Goal: Transaction & Acquisition: Obtain resource

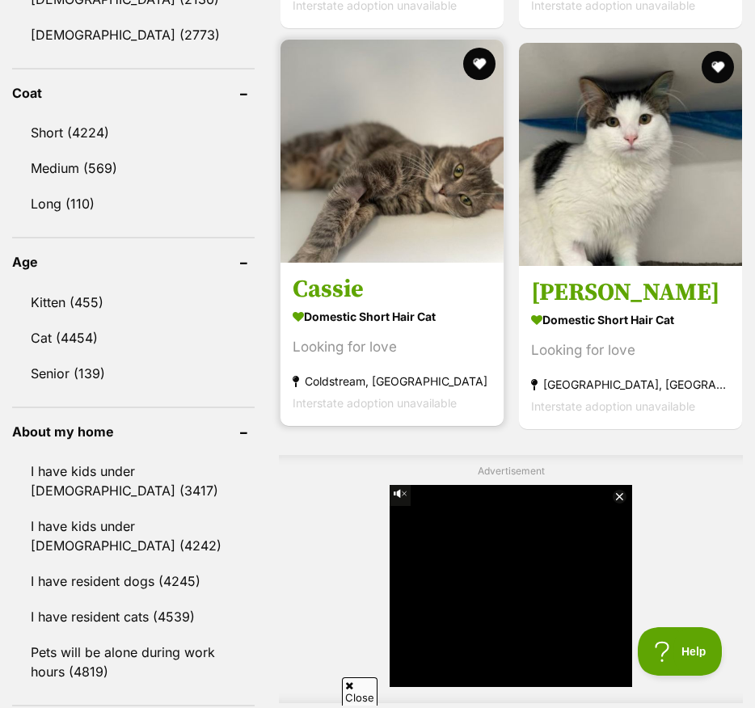
click at [354, 263] on img at bounding box center [391, 151] width 223 height 223
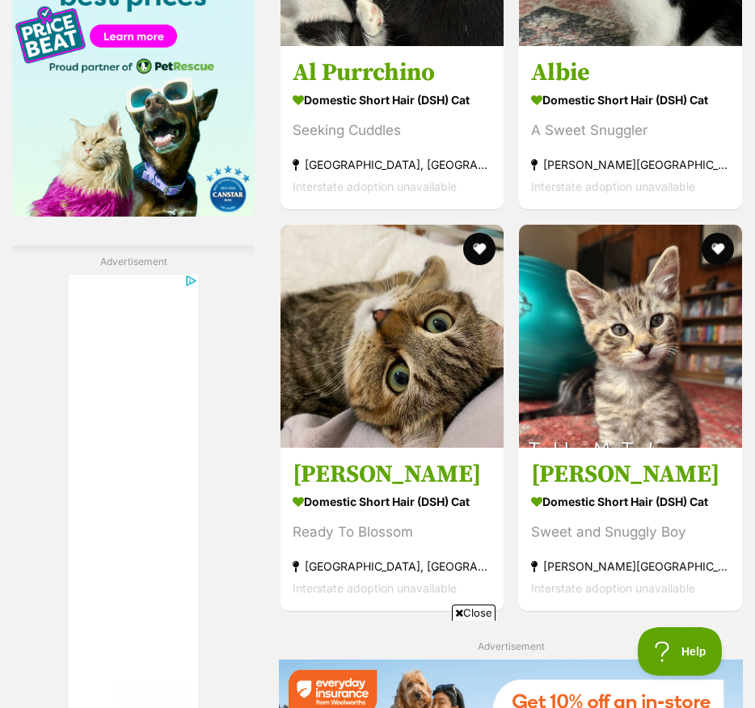
scroll to position [2714, 0]
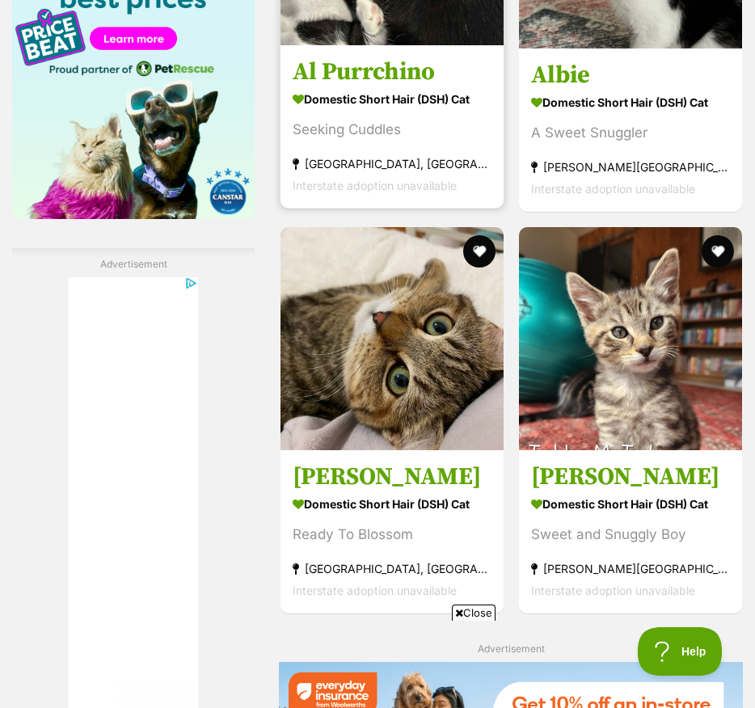
click at [331, 111] on strong "Domestic Short Hair (DSH) Cat" at bounding box center [392, 98] width 199 height 23
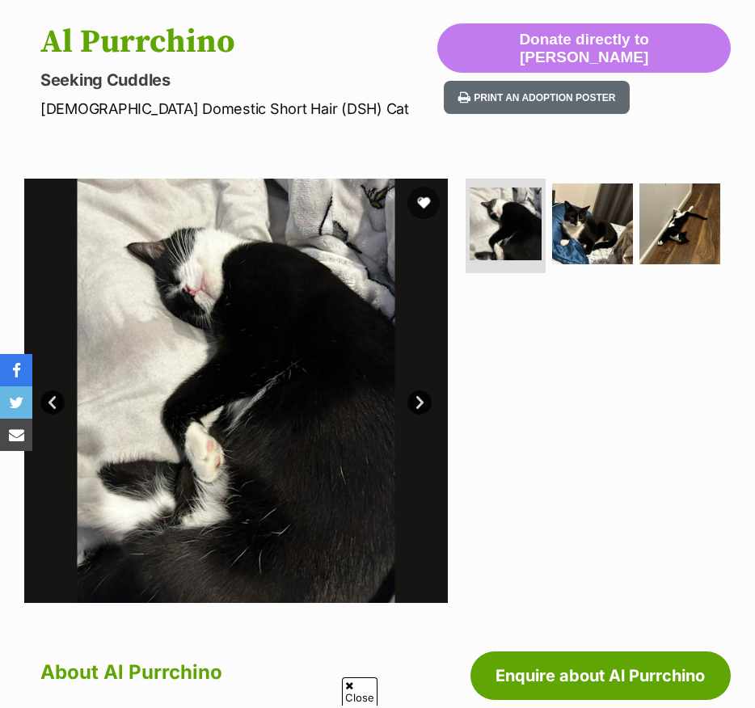
click at [423, 408] on link "Next" at bounding box center [419, 402] width 24 height 24
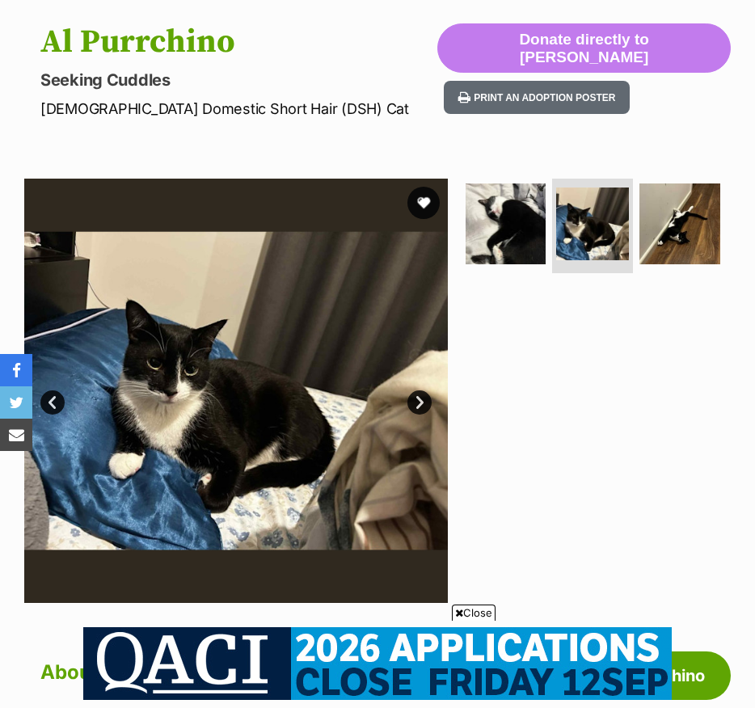
click at [423, 408] on link "Next" at bounding box center [419, 402] width 24 height 24
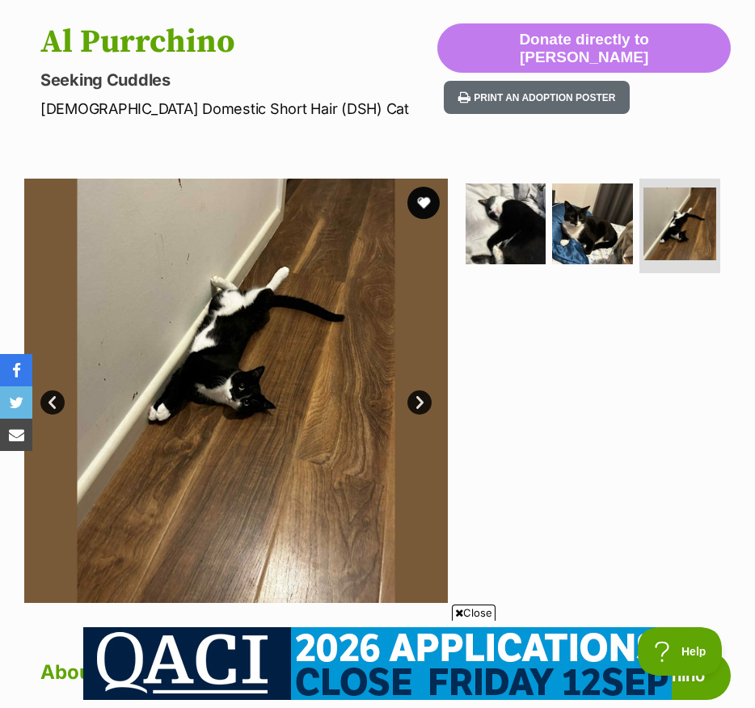
click at [423, 408] on link "Next" at bounding box center [419, 402] width 24 height 24
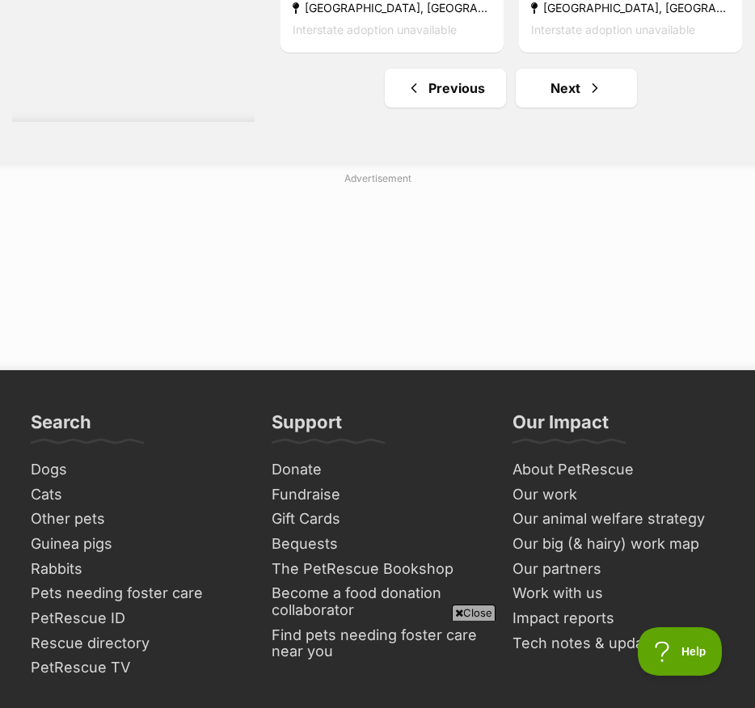
scroll to position [5788, 0]
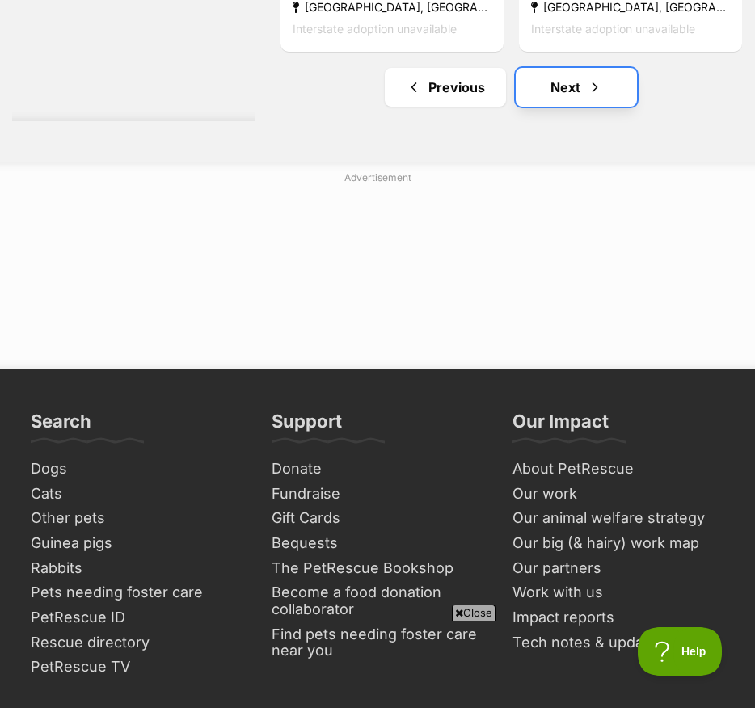
click at [564, 107] on link "Next" at bounding box center [576, 87] width 121 height 39
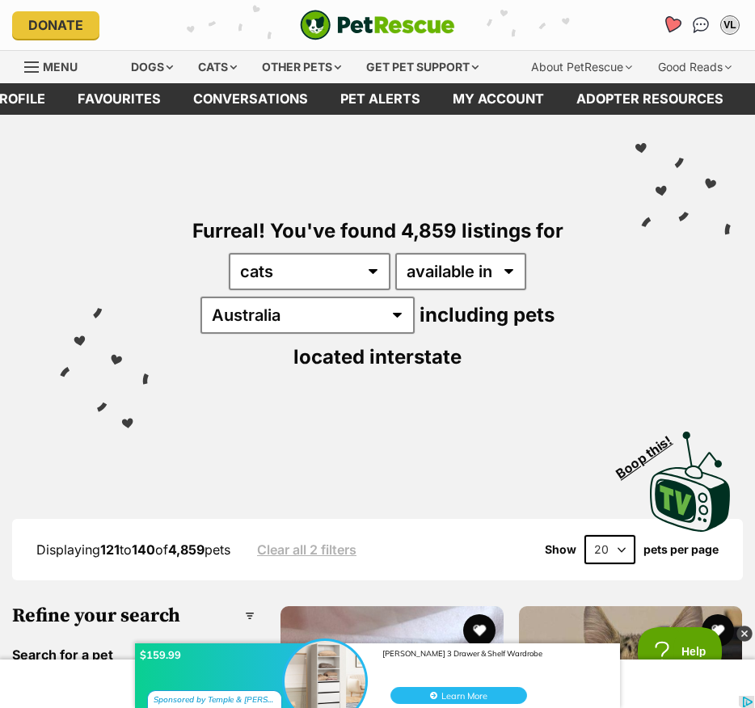
click at [668, 25] on icon "Favourites" at bounding box center [671, 24] width 19 height 19
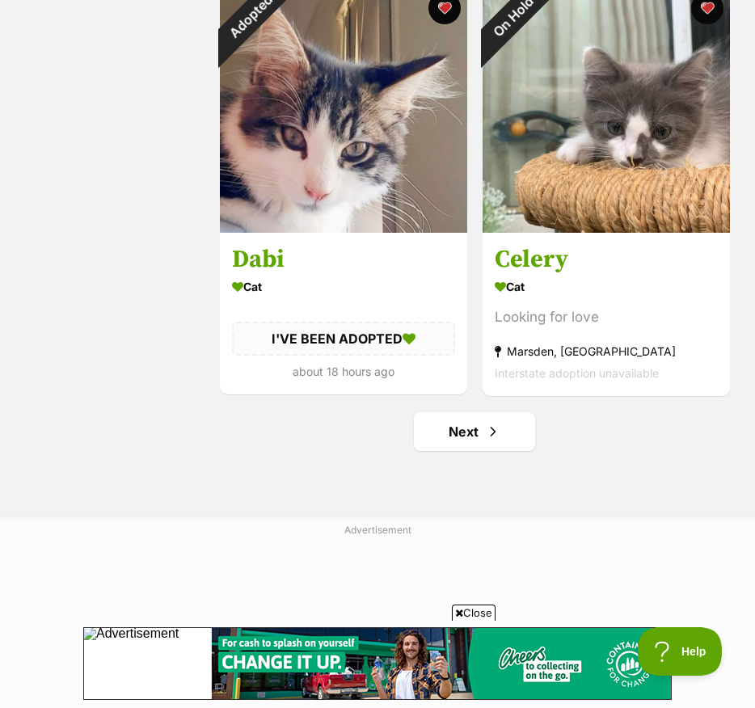
scroll to position [4179, 0]
